Goal: Task Accomplishment & Management: Manage account settings

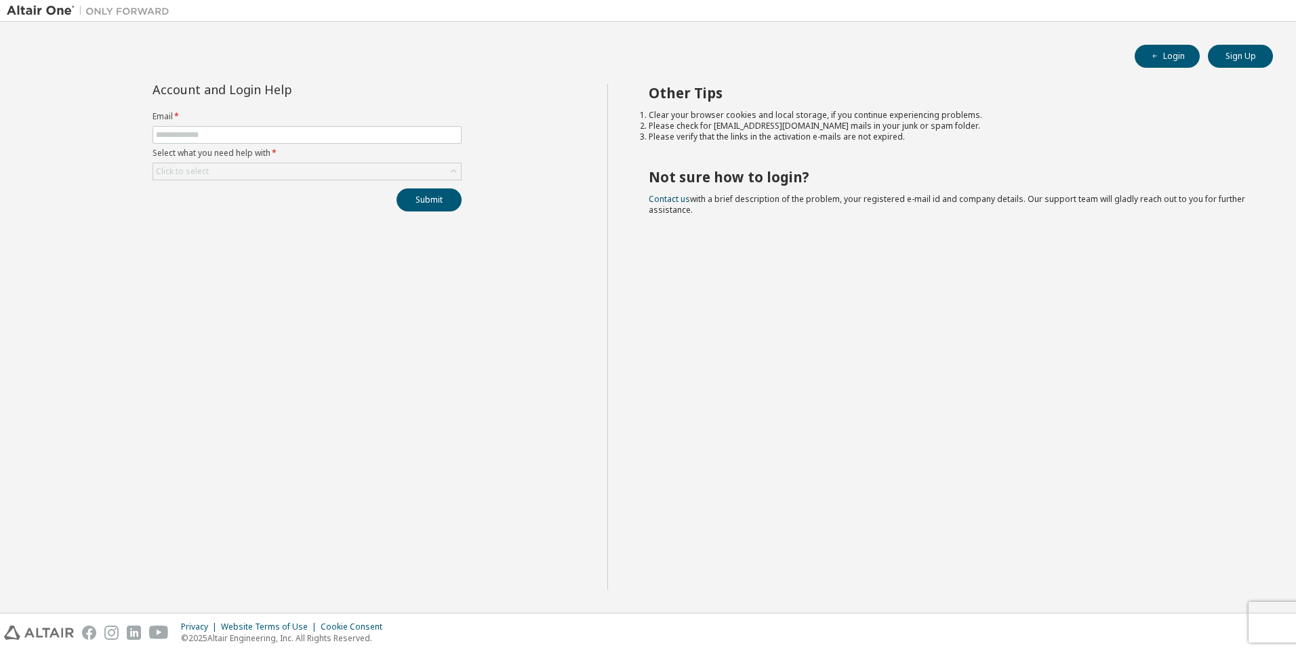
click at [58, 9] on img at bounding box center [91, 11] width 169 height 14
click at [1140, 48] on button "Login" at bounding box center [1167, 56] width 65 height 23
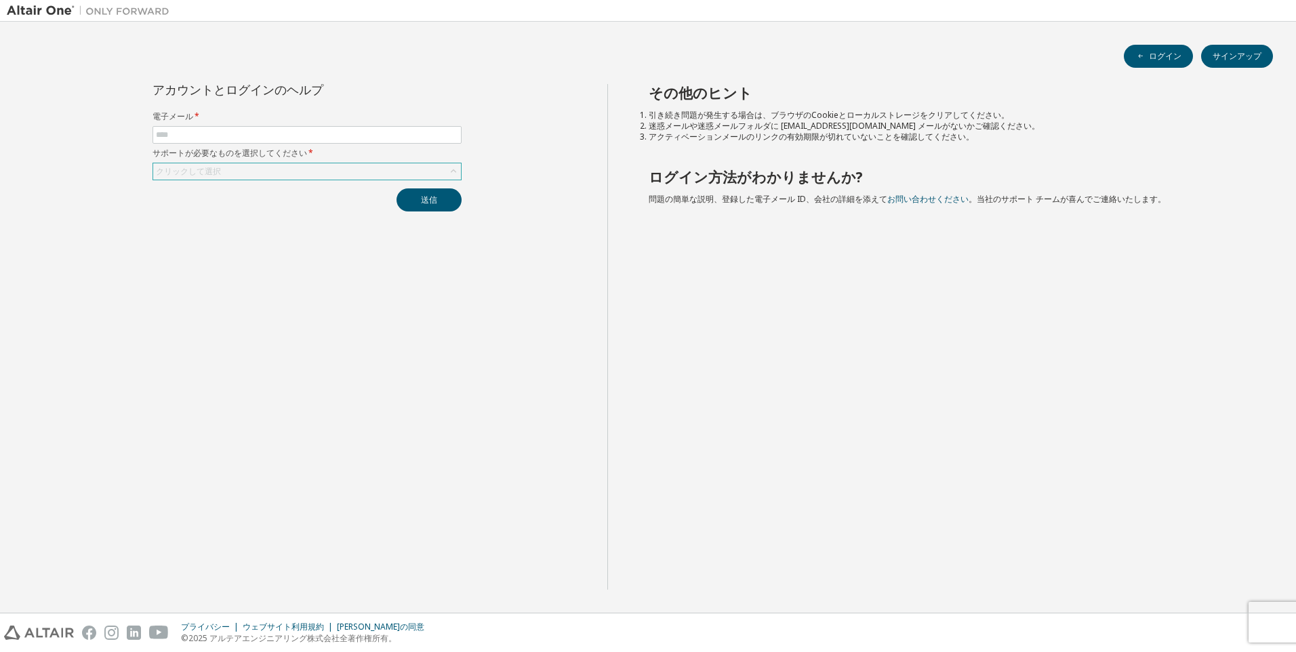
click at [329, 172] on div "クリックして選択" at bounding box center [307, 171] width 308 height 16
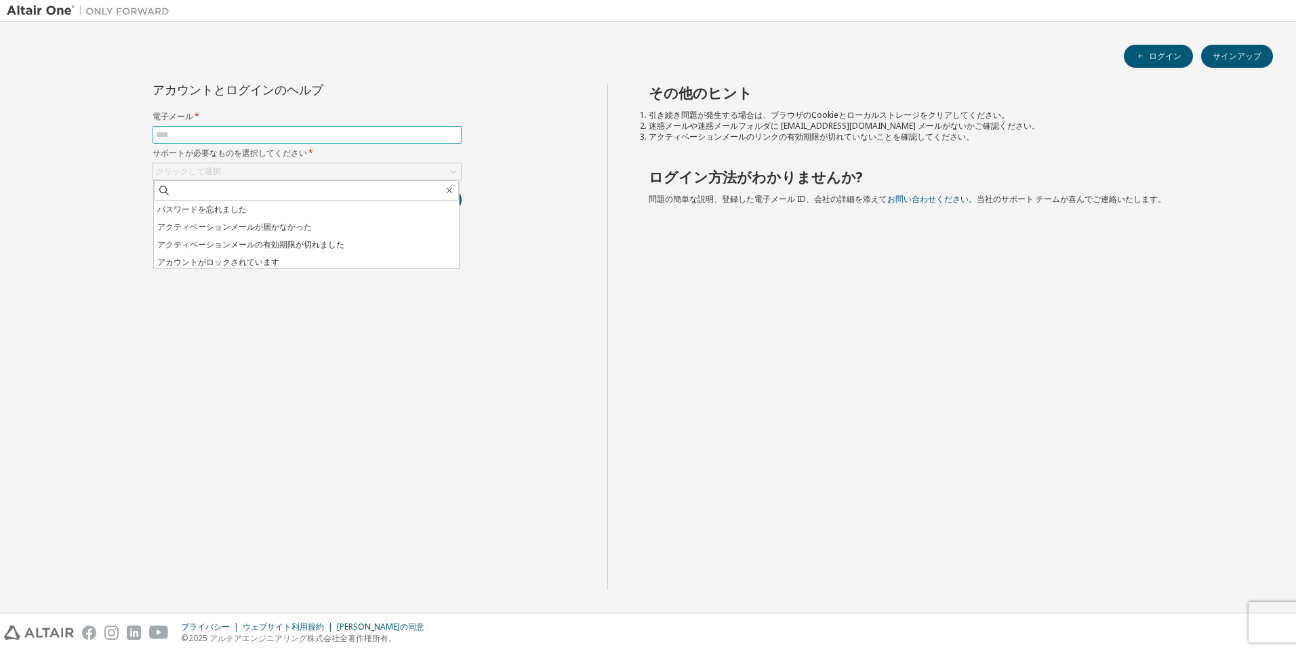
click at [292, 132] on input "text" at bounding box center [307, 134] width 302 height 11
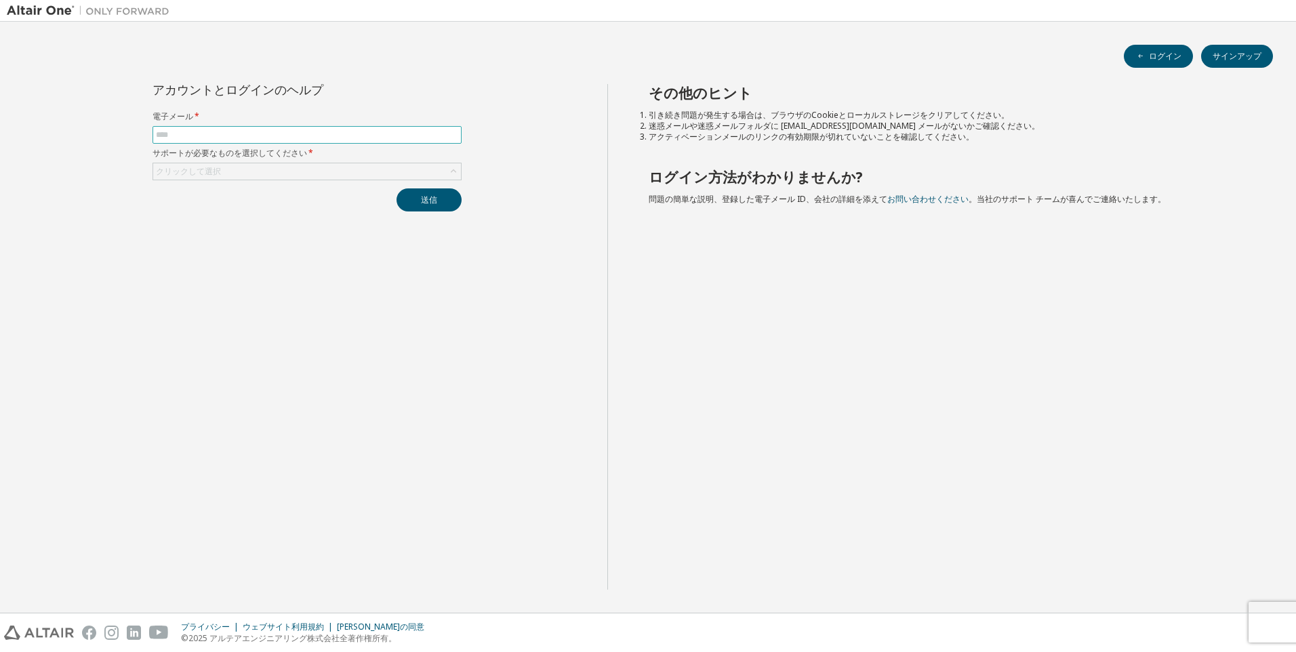
type input "**********"
click at [300, 176] on div "クリックして選択" at bounding box center [307, 171] width 308 height 16
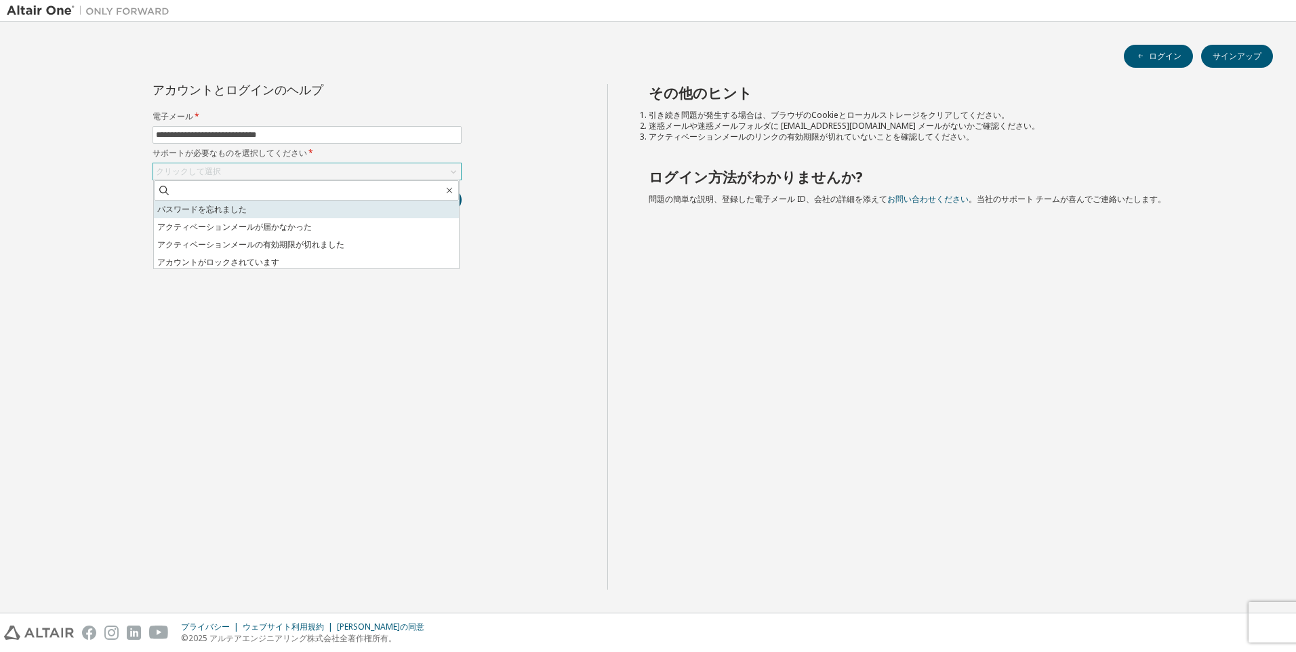
click at [296, 211] on li "パスワードを忘れました" at bounding box center [306, 210] width 305 height 18
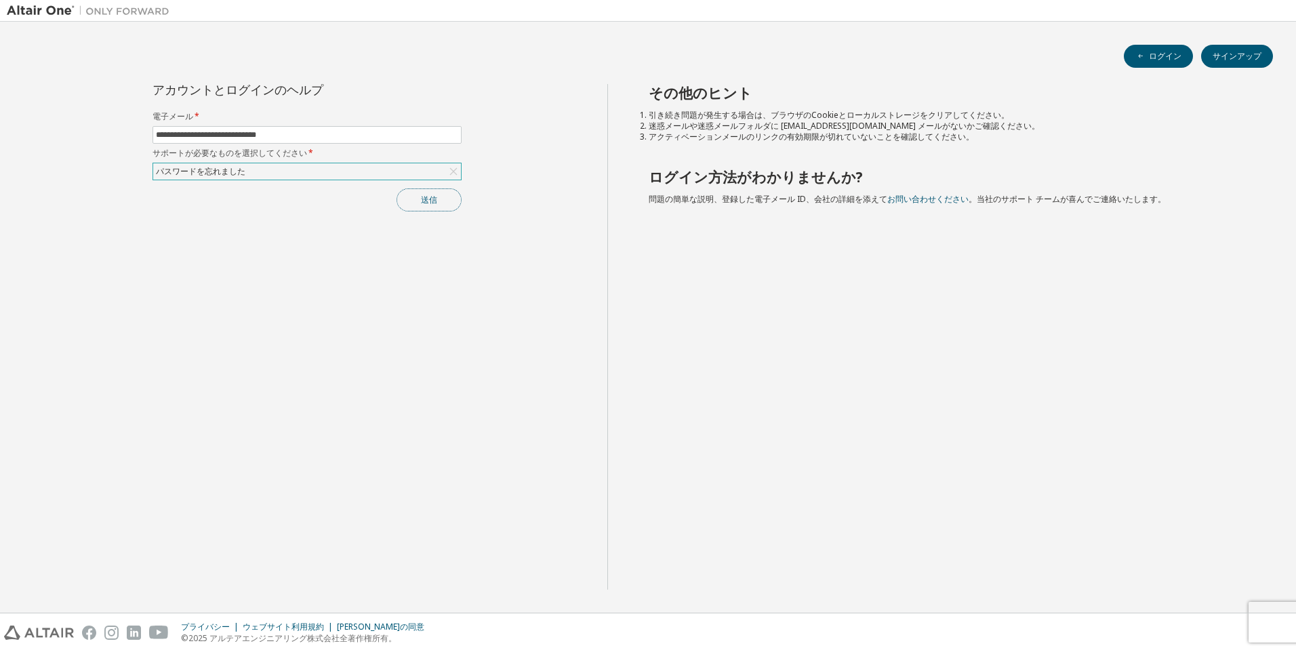
click at [421, 207] on button "送信" at bounding box center [429, 199] width 65 height 23
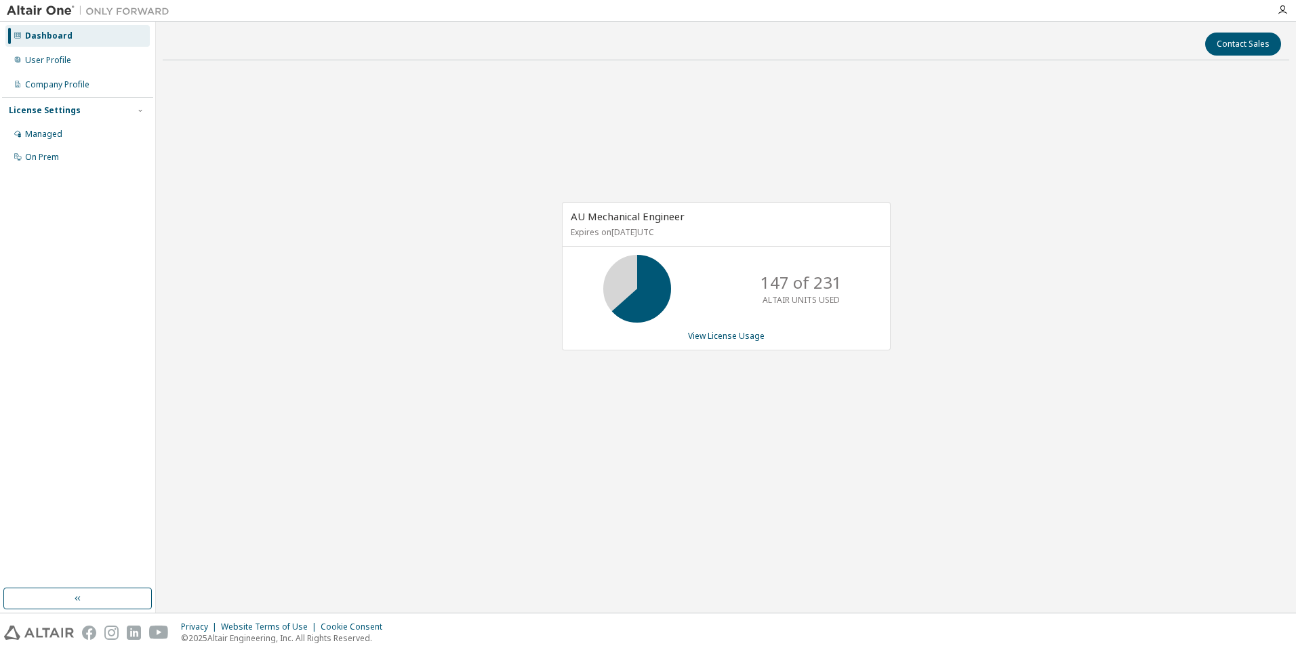
click at [1096, 212] on div "AU Mechanical Engineer Expires on [DATE] UTC 147 of 231 ALTAIR UNITS USED View …" at bounding box center [726, 283] width 1127 height 424
click at [542, 151] on div "AU Mechanical Engineer Expires on [DATE] UTC 147 of 231 ALTAIR UNITS USED View …" at bounding box center [726, 283] width 1127 height 424
